Goal: Task Accomplishment & Management: Manage account settings

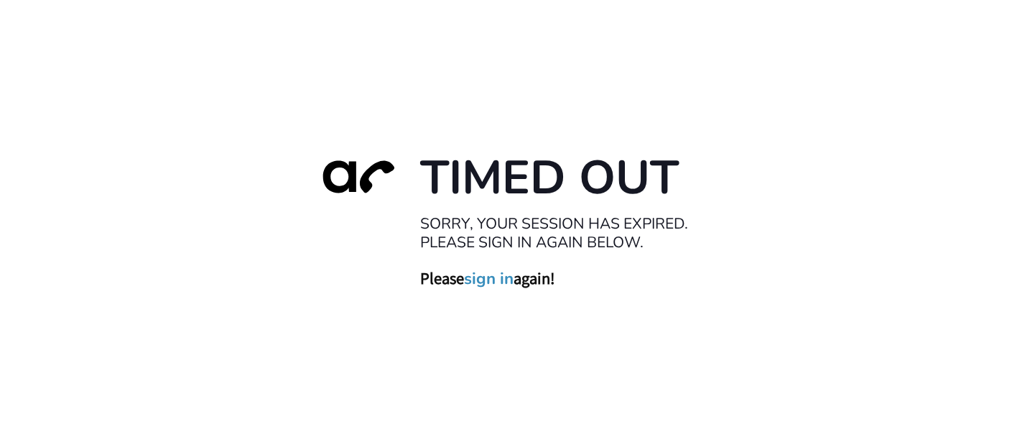
click at [508, 278] on link "sign in" at bounding box center [489, 278] width 50 height 20
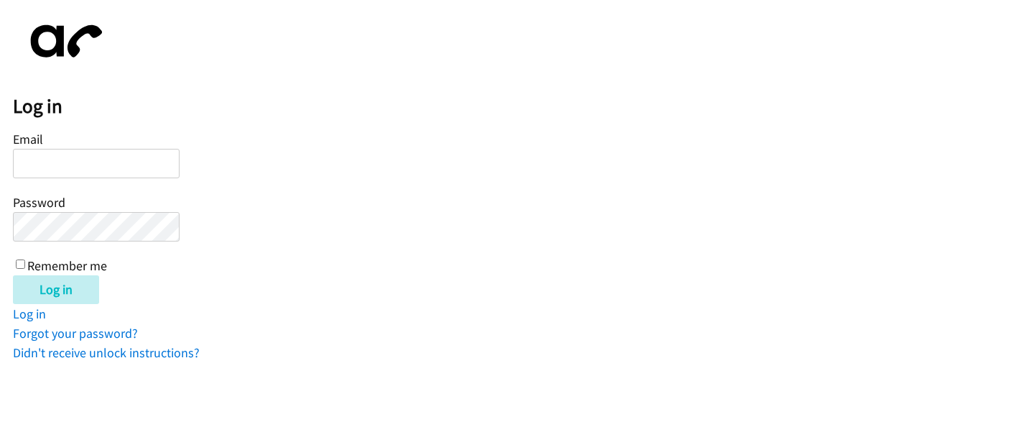
type input "[EMAIL_ADDRESS][DOMAIN_NAME]"
click at [21, 259] on input "Remember me" at bounding box center [20, 263] width 9 height 9
checkbox input "true"
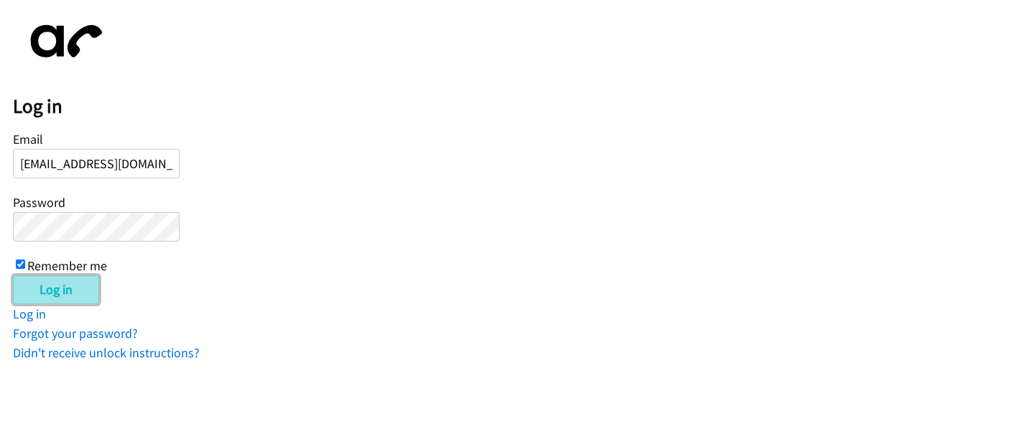
drag, startPoint x: 57, startPoint y: 292, endPoint x: 68, endPoint y: 286, distance: 12.8
click at [59, 291] on input "Log in" at bounding box center [56, 289] width 86 height 29
